Goal: Task Accomplishment & Management: Use online tool/utility

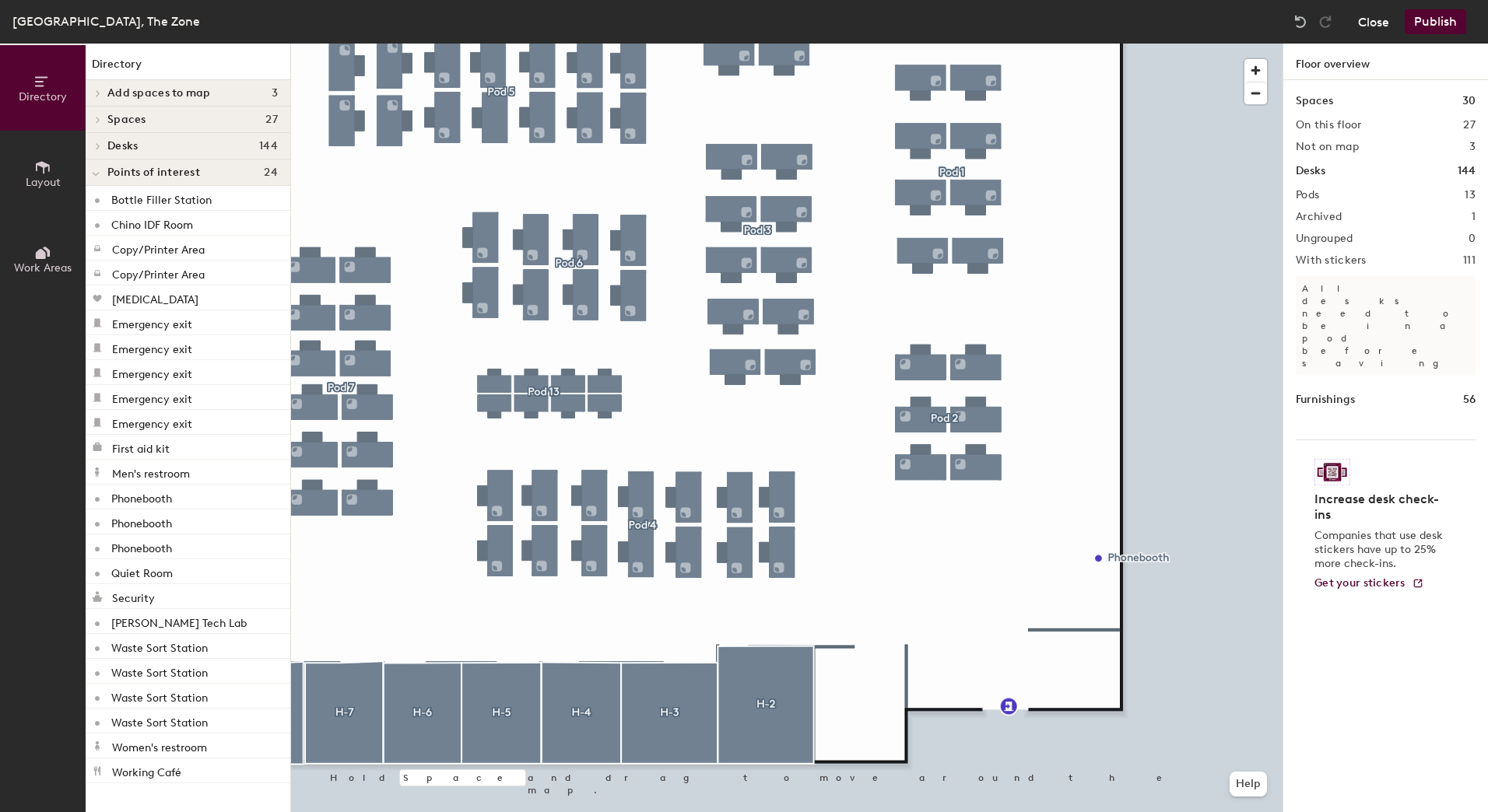
click at [1367, 12] on button "Close" at bounding box center [1374, 21] width 31 height 25
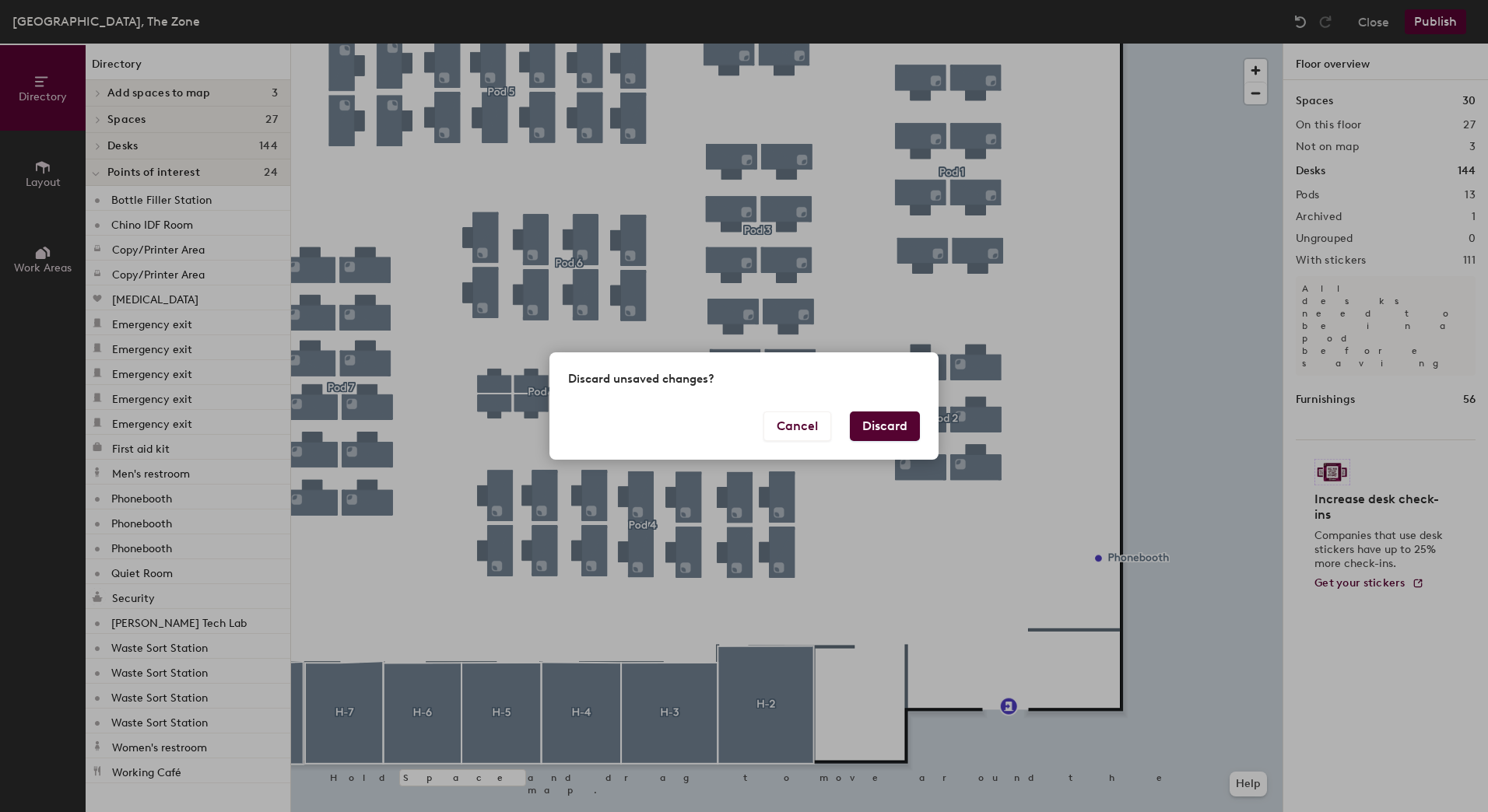
click at [876, 422] on button "Discard" at bounding box center [885, 426] width 70 height 30
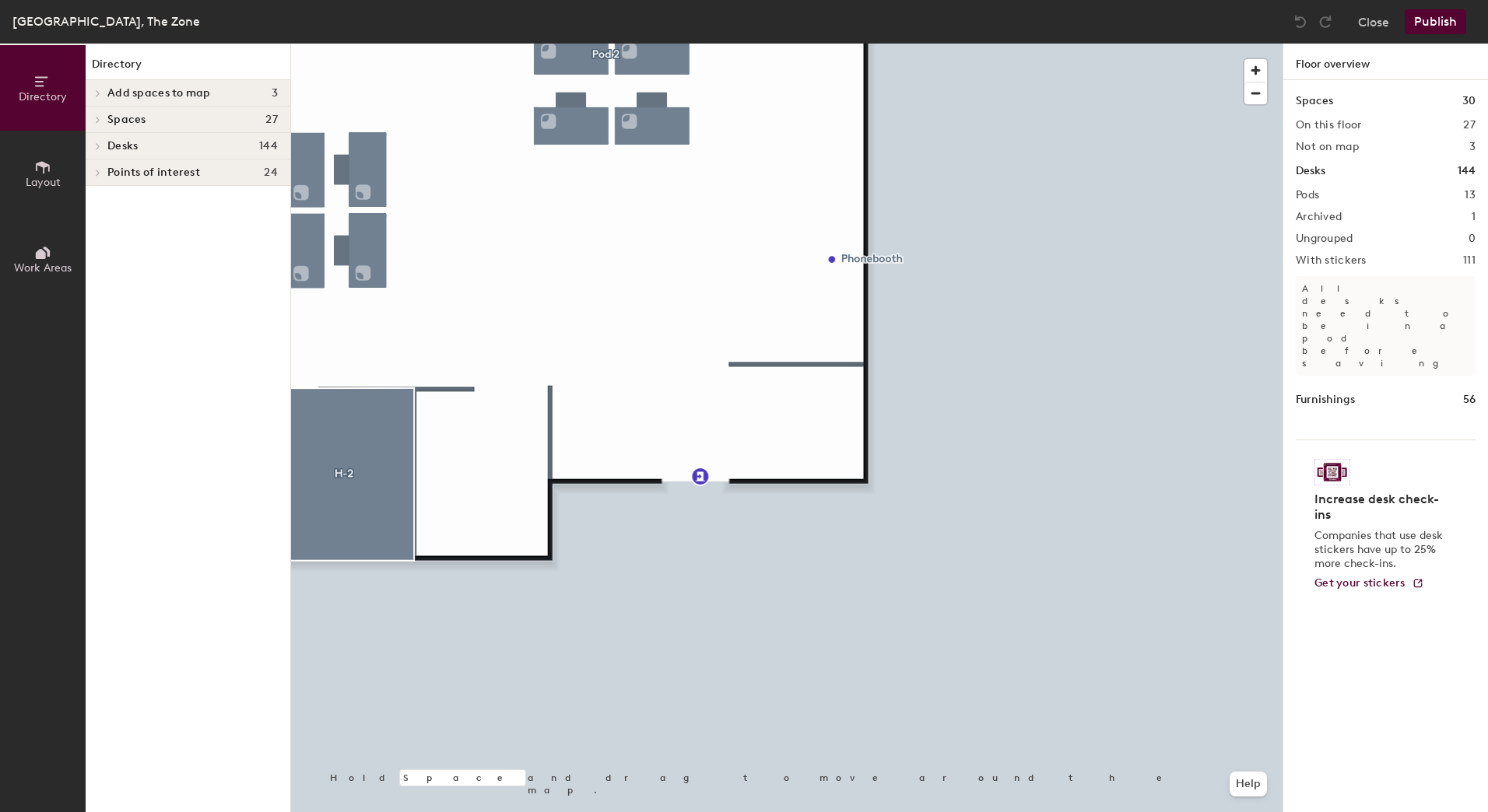
click at [364, 43] on div at bounding box center [786, 43] width 991 height 0
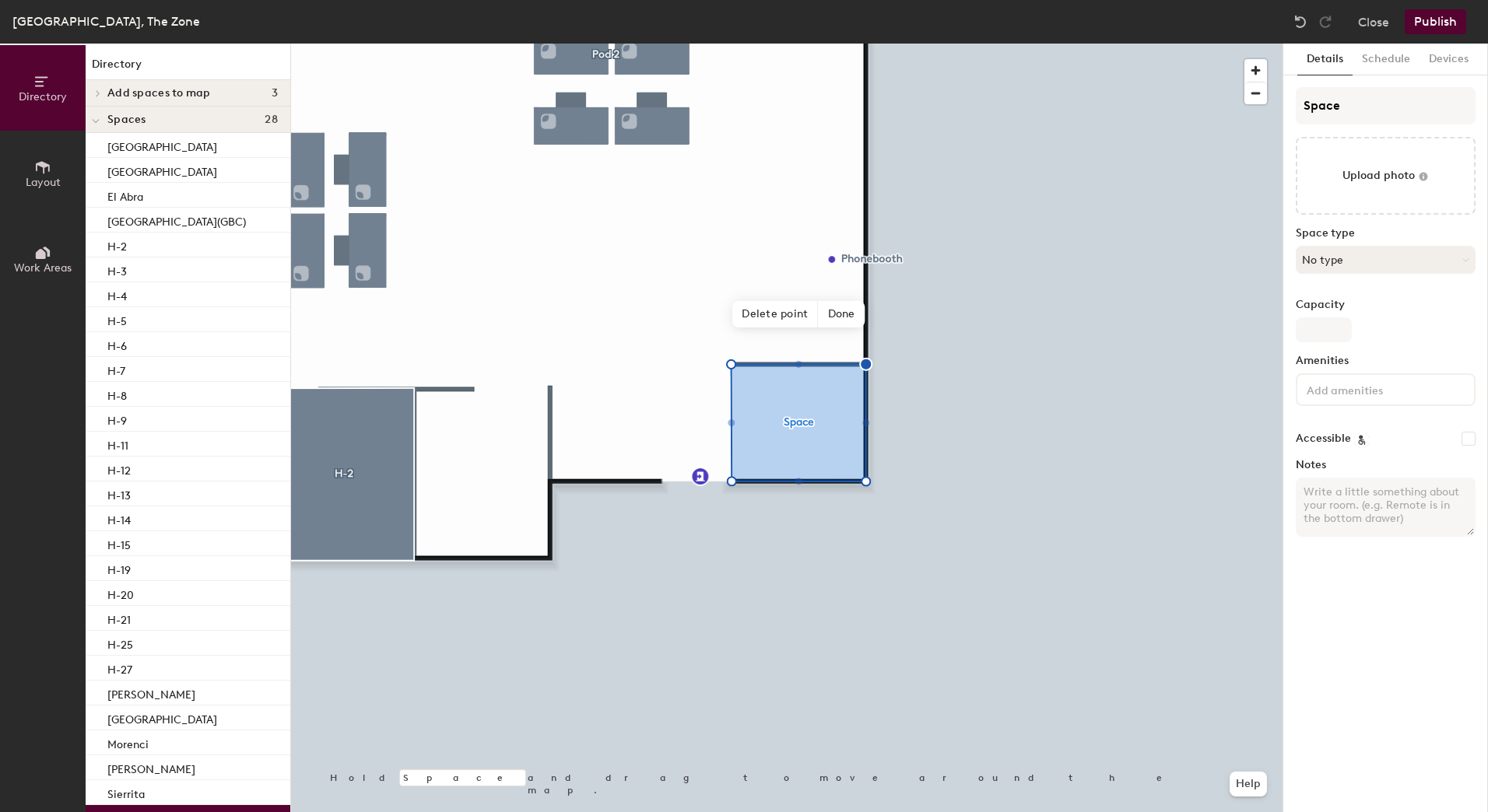
click at [1356, 258] on button "No type" at bounding box center [1386, 259] width 180 height 28
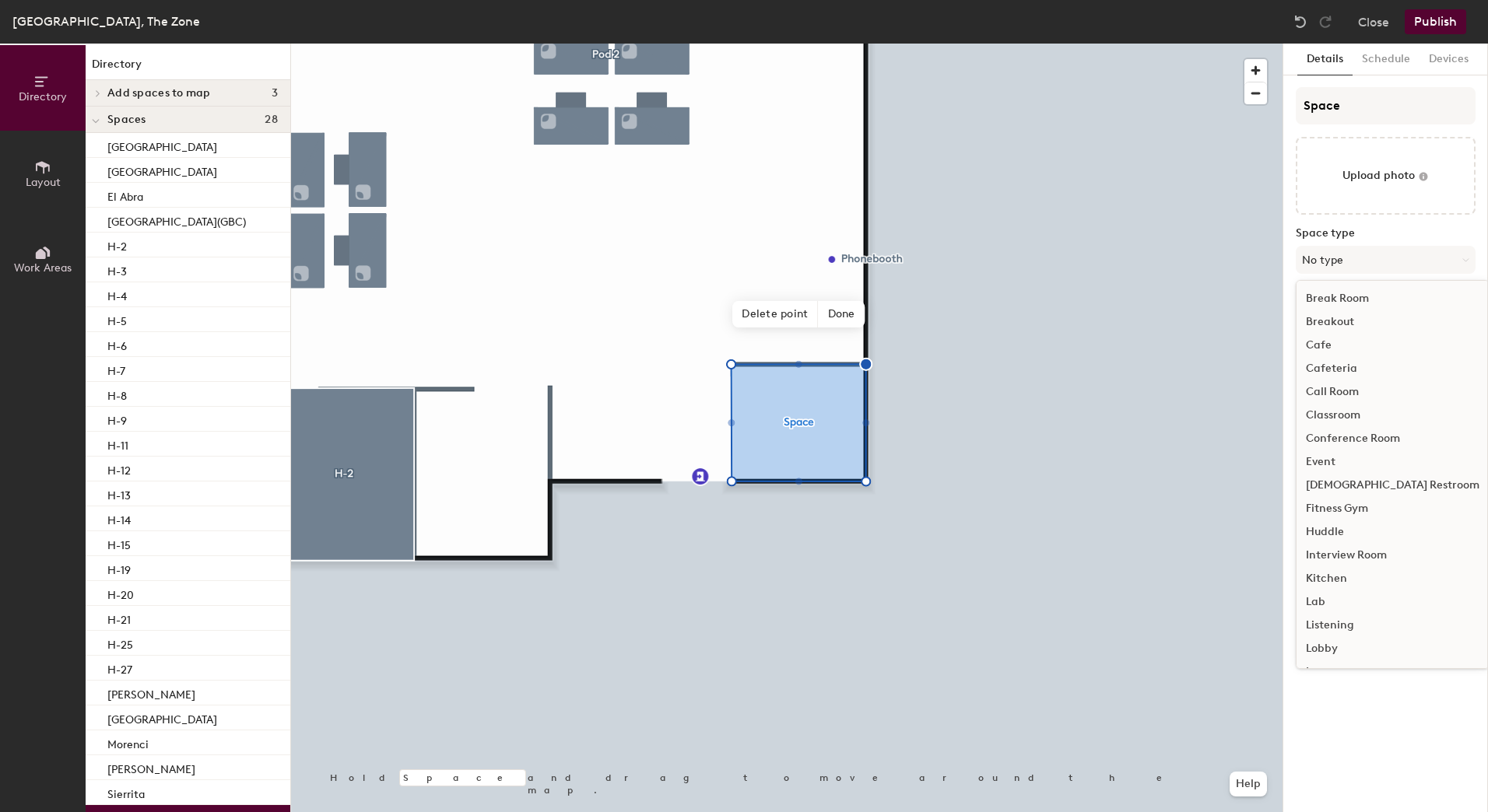
click at [1328, 523] on div "Huddle" at bounding box center [1393, 531] width 192 height 23
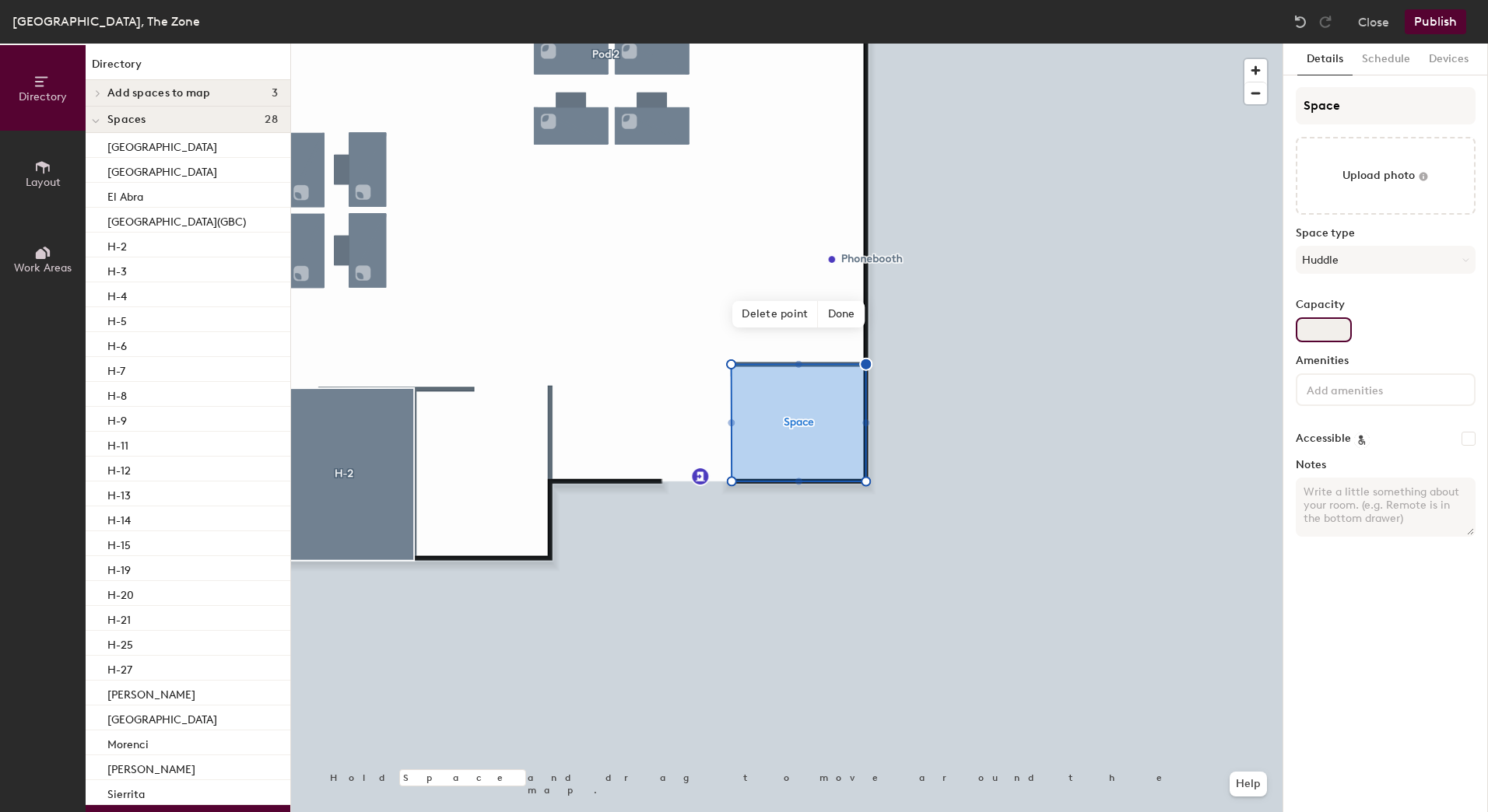
click at [1326, 331] on input "Capacity" at bounding box center [1324, 329] width 56 height 25
type input "4"
click at [1376, 391] on input at bounding box center [1374, 388] width 140 height 18
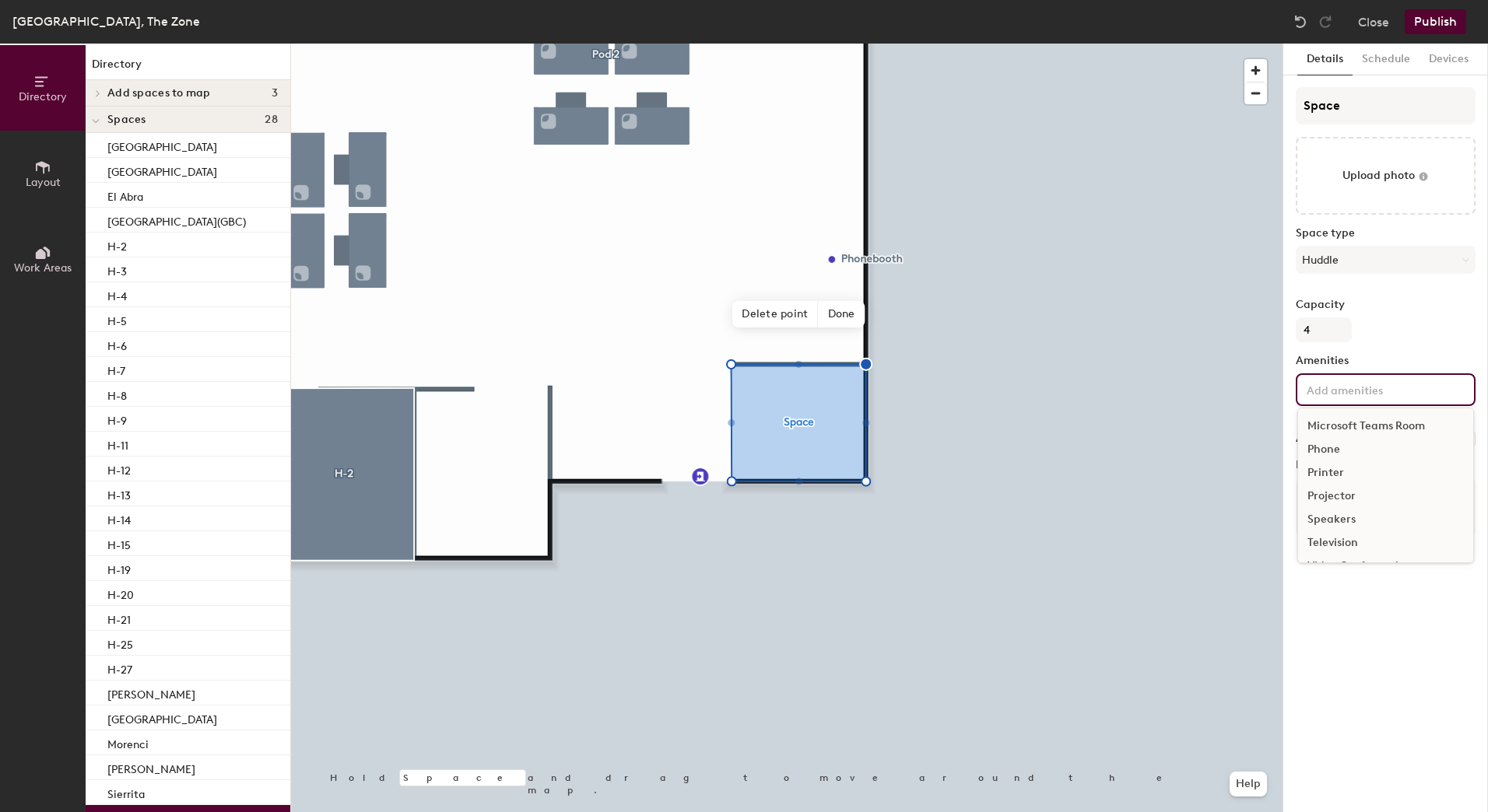
scroll to position [279, 0]
click at [1362, 521] on div "Video Conferencing" at bounding box center [1386, 520] width 175 height 23
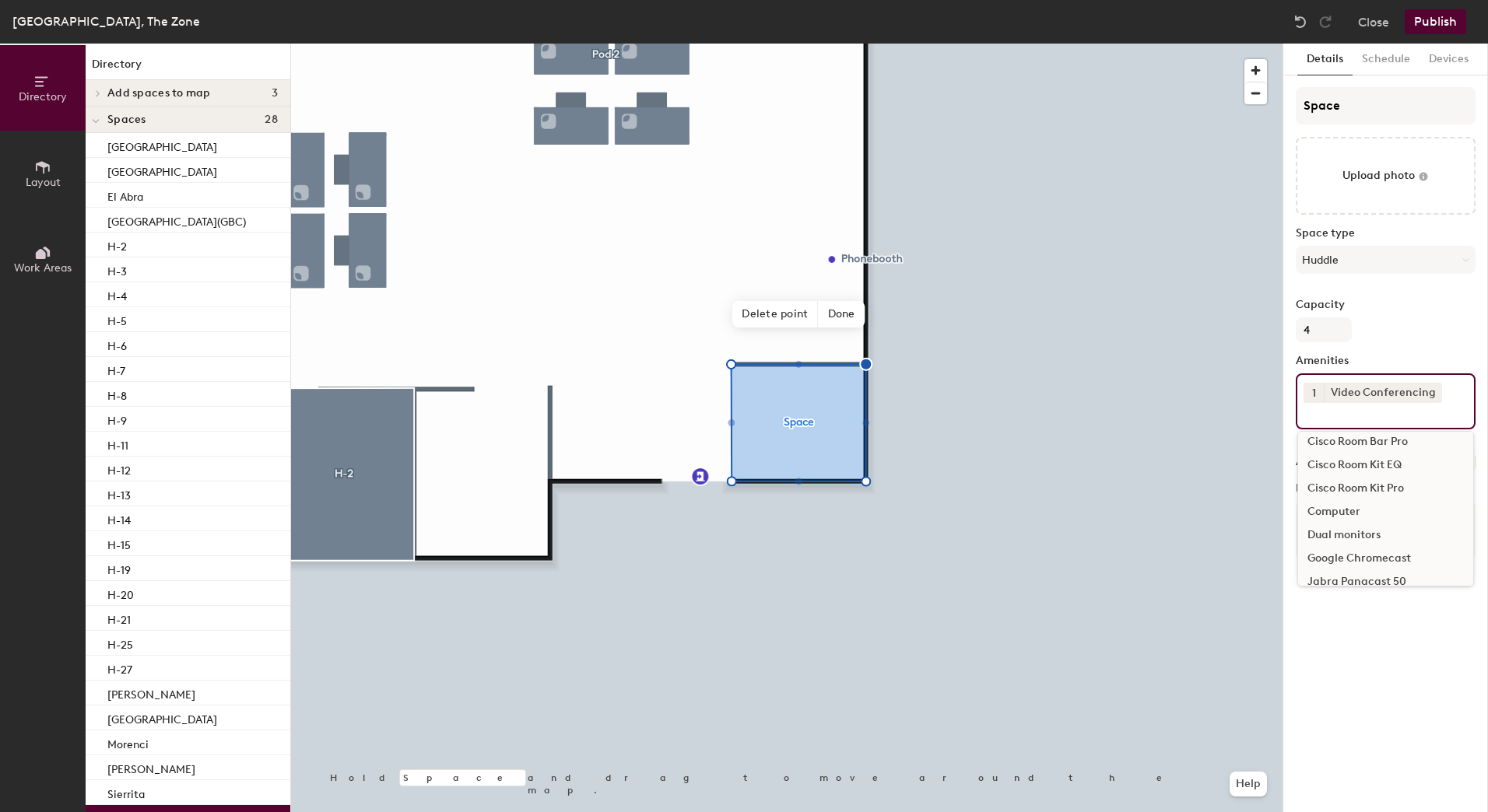
scroll to position [156, 0]
click at [1351, 532] on div "Microsoft Teams Room" at bounding box center [1386, 527] width 175 height 23
click at [1378, 687] on div "Details Schedule Devices Space Upload photo Space type Huddle Capacity 4 Amenit…" at bounding box center [1386, 427] width 205 height 769
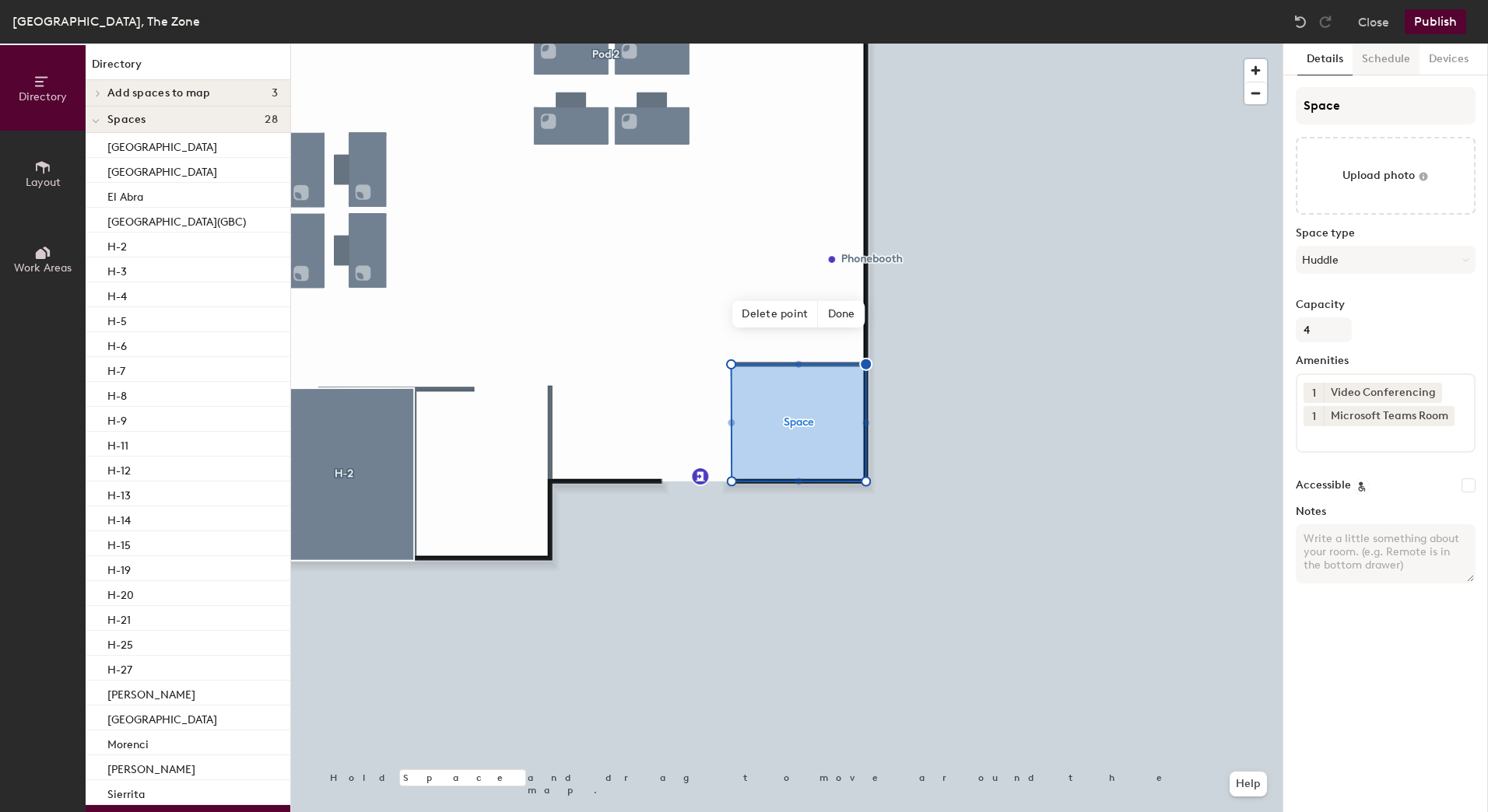
click at [1381, 62] on button "Schedule" at bounding box center [1386, 59] width 67 height 32
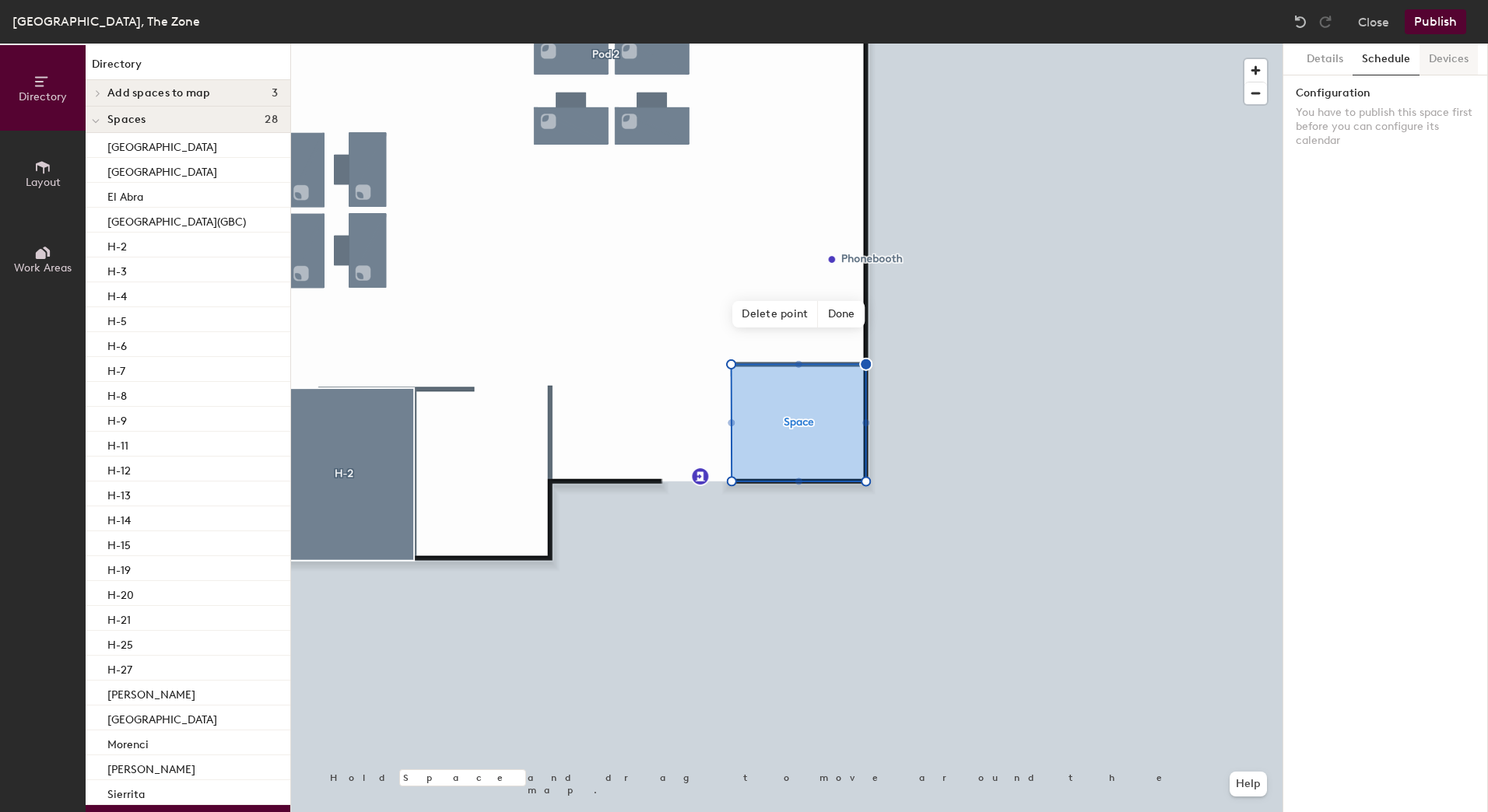
click at [1433, 62] on button "Devices" at bounding box center [1448, 59] width 58 height 32
click at [1320, 50] on button "Details" at bounding box center [1325, 59] width 55 height 32
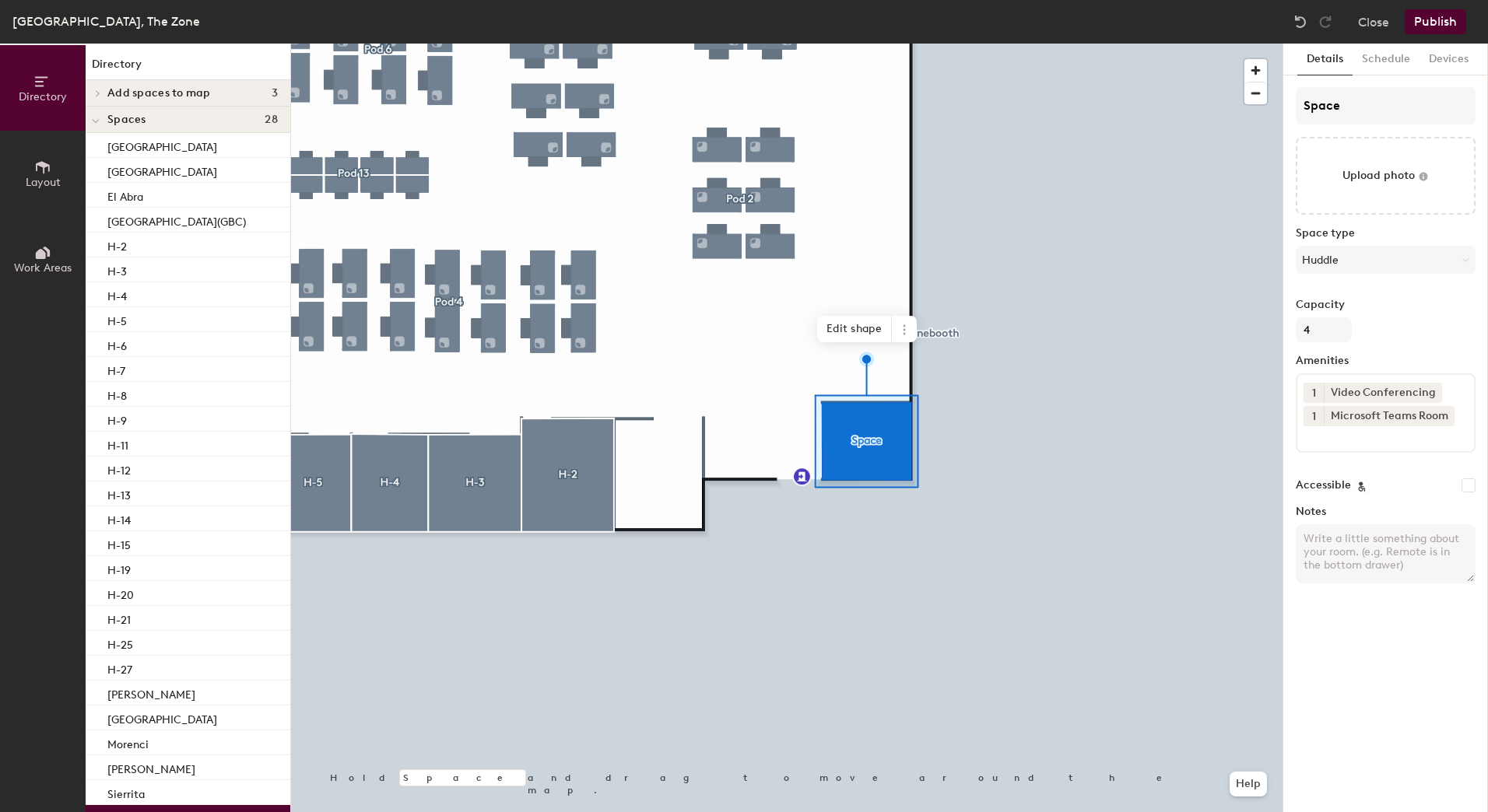
click at [1432, 29] on button "Publish" at bounding box center [1435, 21] width 62 height 25
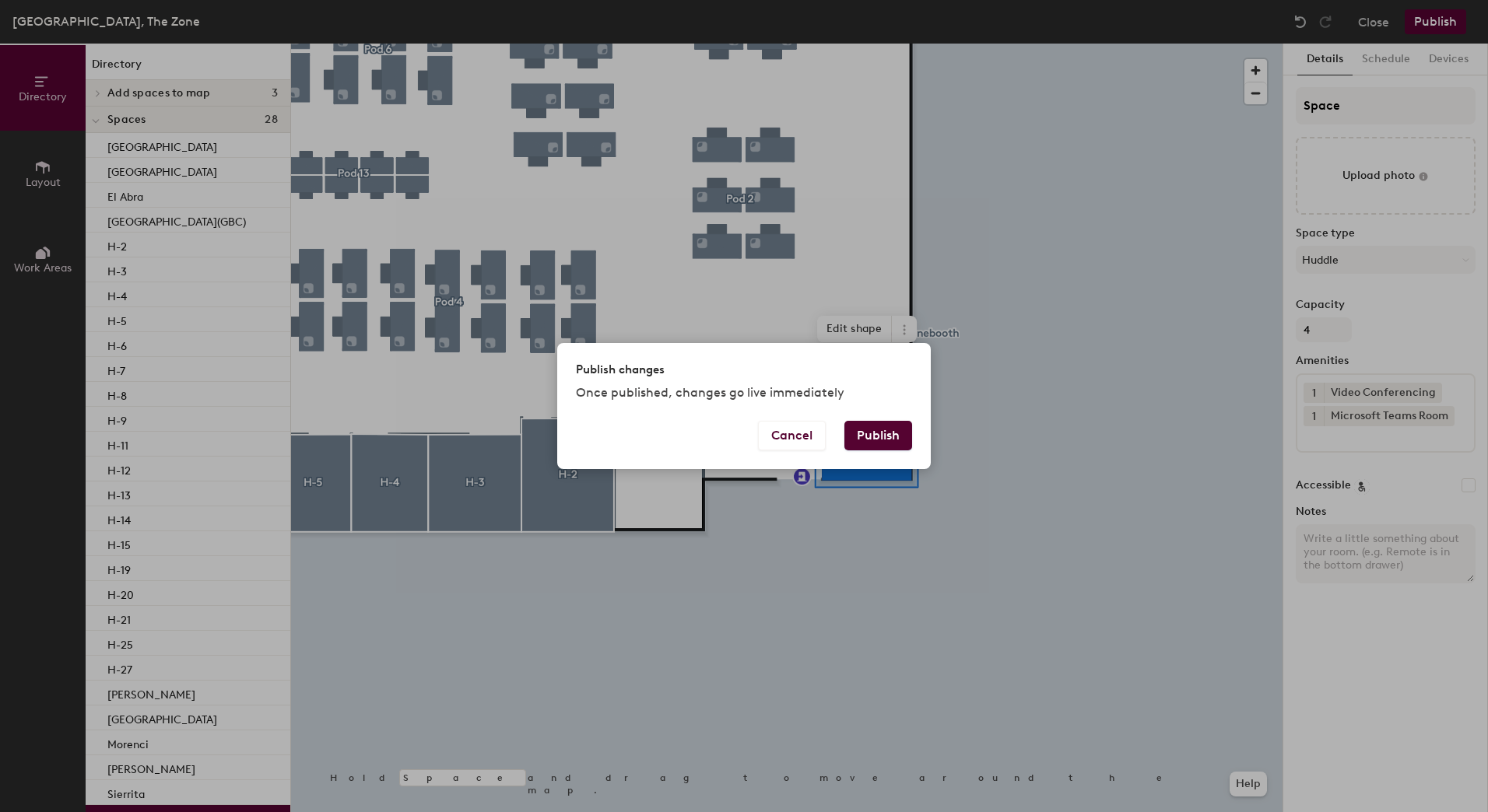
click at [863, 439] on button "Publish" at bounding box center [878, 436] width 67 height 30
